Goal: Information Seeking & Learning: Learn about a topic

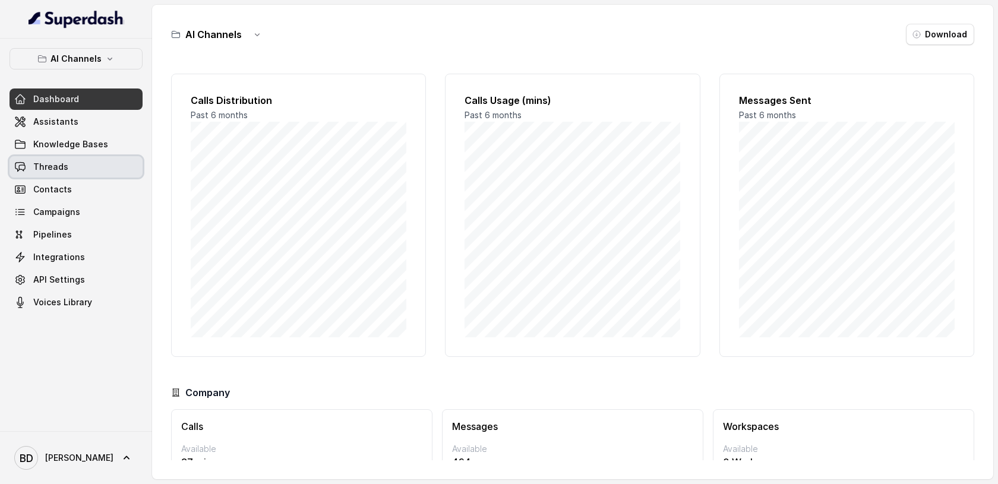
click at [59, 161] on span "Threads" at bounding box center [50, 167] width 35 height 12
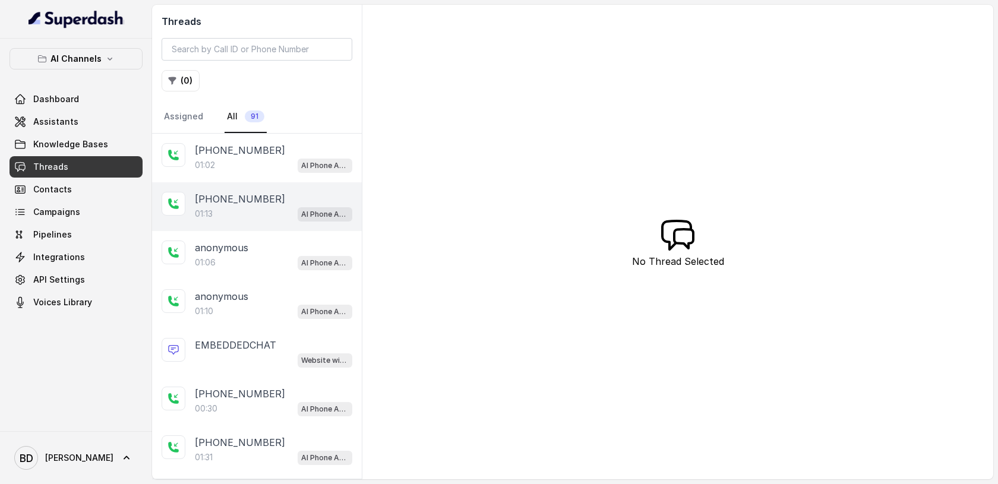
click at [205, 208] on p "01:13" at bounding box center [204, 214] width 18 height 12
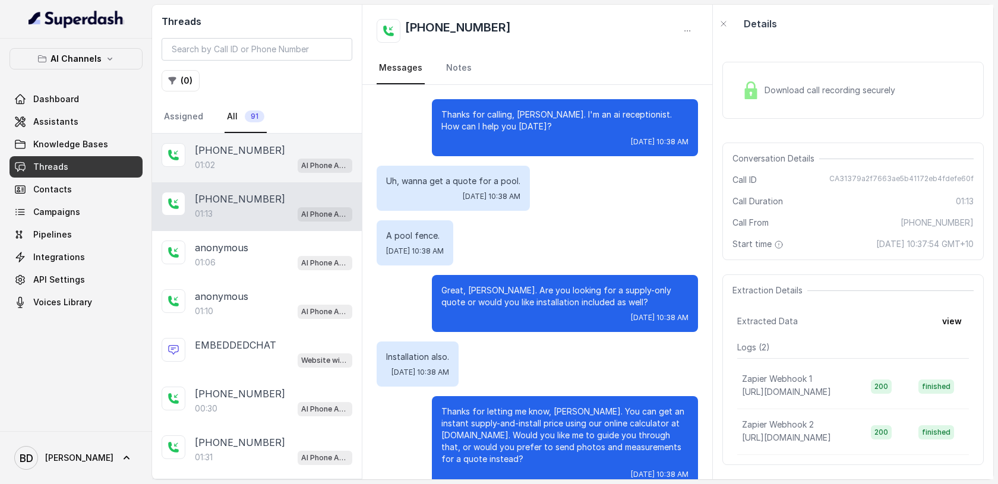
click at [236, 150] on p "[PHONE_NUMBER]" at bounding box center [240, 150] width 90 height 14
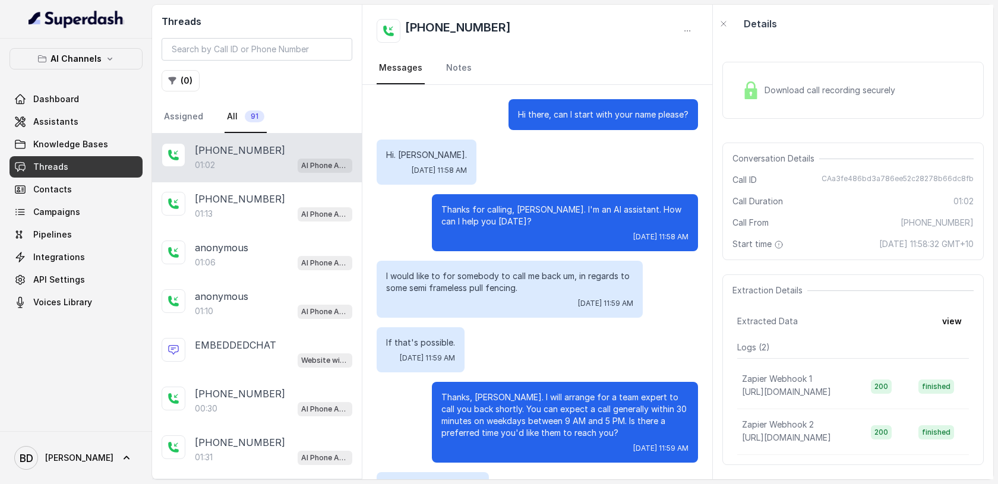
click at [755, 95] on img at bounding box center [751, 90] width 18 height 18
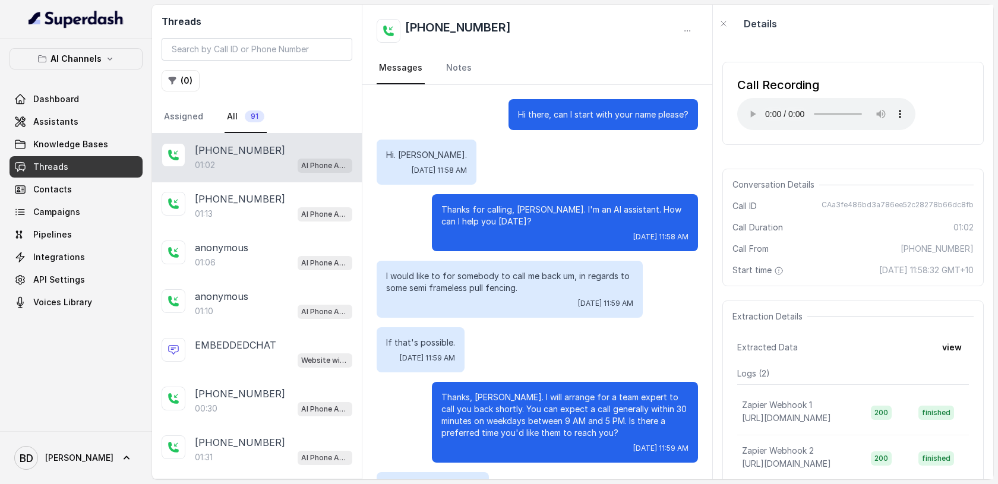
click at [679, 343] on div "If that's possible. [DATE] 11:59 AM" at bounding box center [537, 349] width 321 height 45
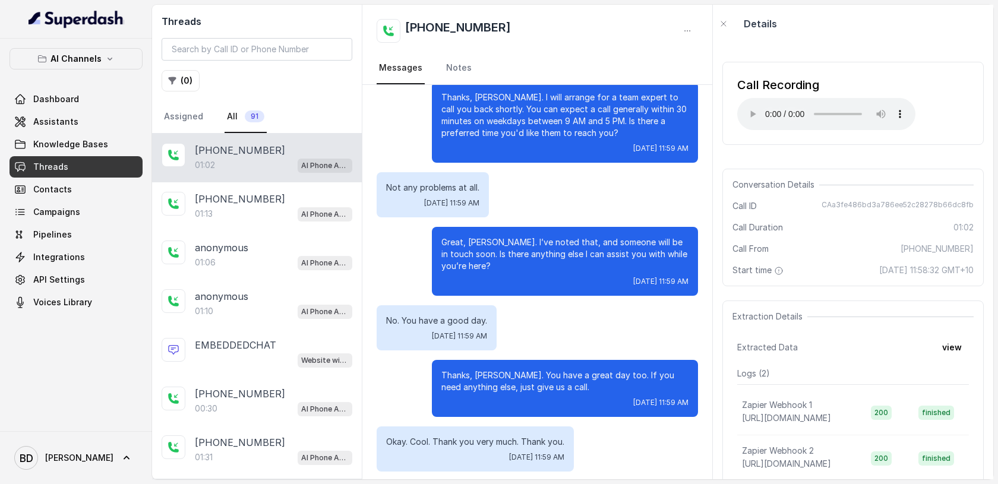
scroll to position [361, 0]
